Goal: Check status: Check status

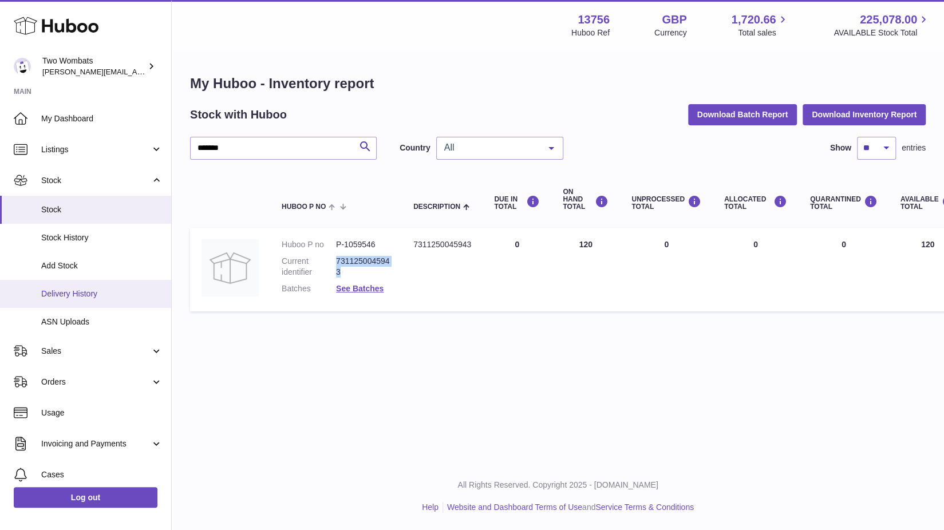
click at [100, 298] on span "Delivery History" at bounding box center [101, 294] width 121 height 11
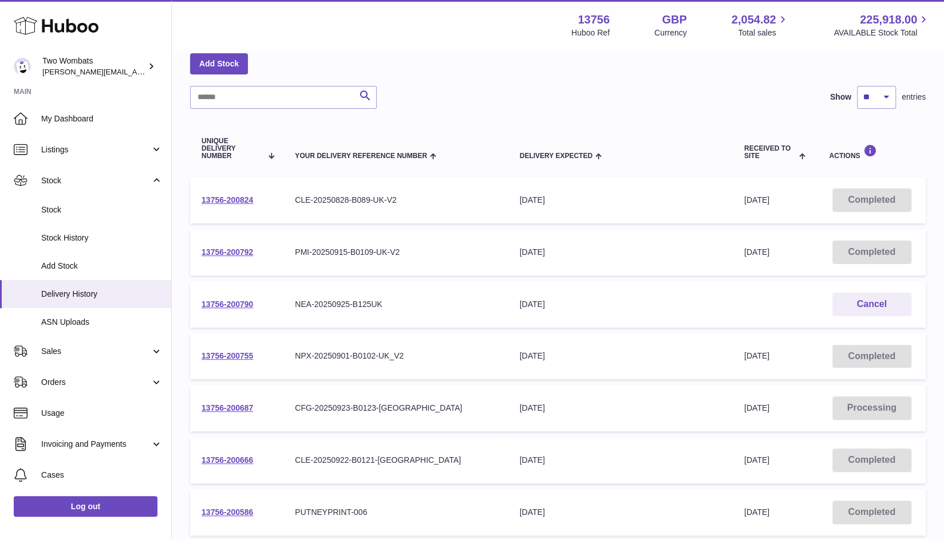
scroll to position [266, 0]
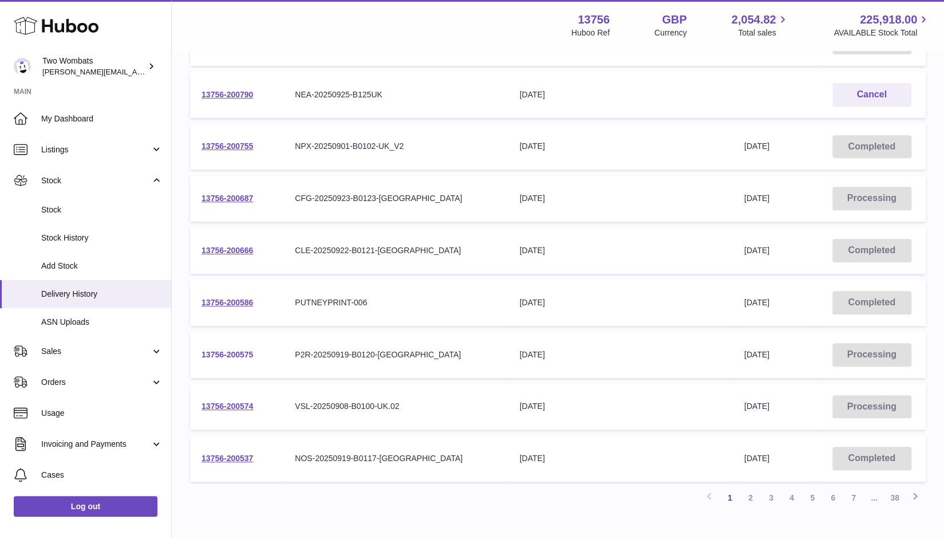
click at [220, 355] on link "13756-200575" at bounding box center [228, 354] width 52 height 9
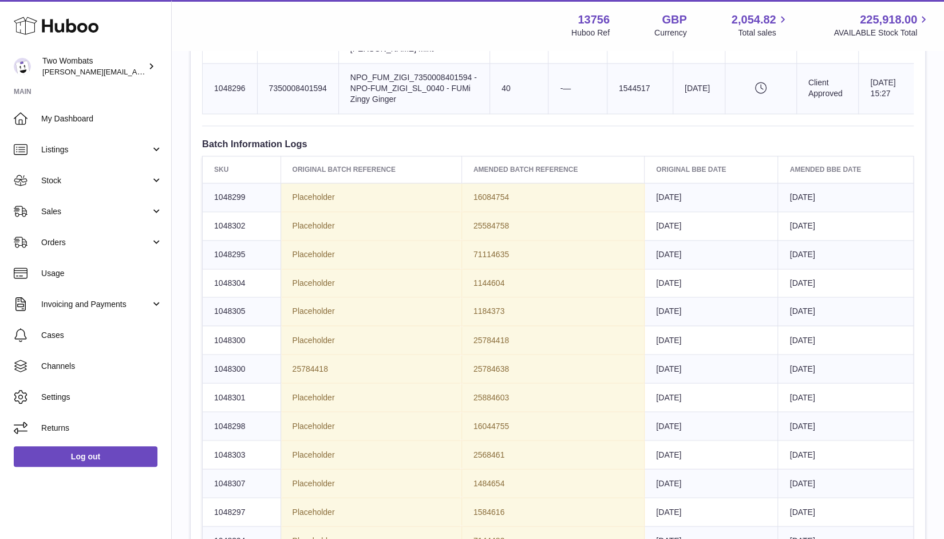
scroll to position [1088, 0]
click at [311, 47] on div "Menu Huboo 13756 Huboo Ref GBP Currency 2,054.82 Total sales 225,918.00 AVAILAB…" at bounding box center [558, 25] width 772 height 50
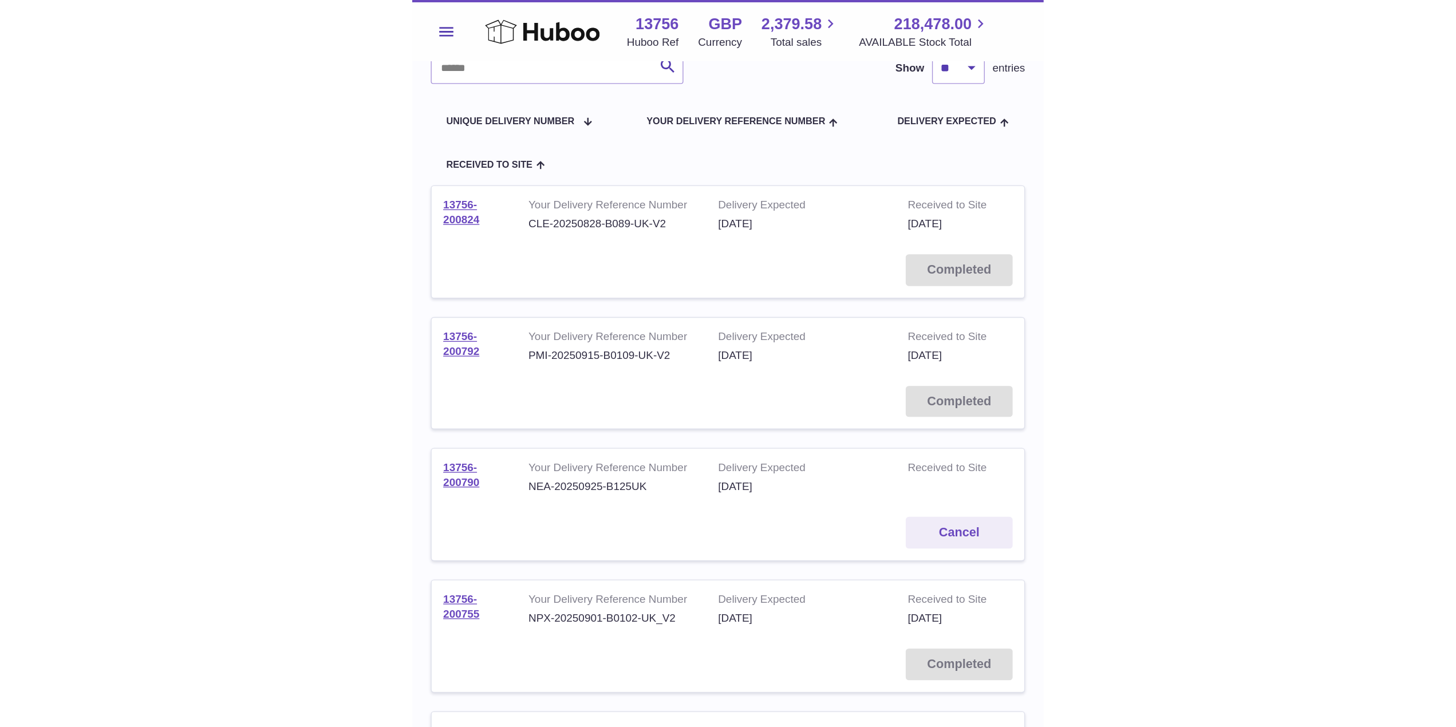
scroll to position [98, 0]
